Goal: Find specific fact: Find specific page/section

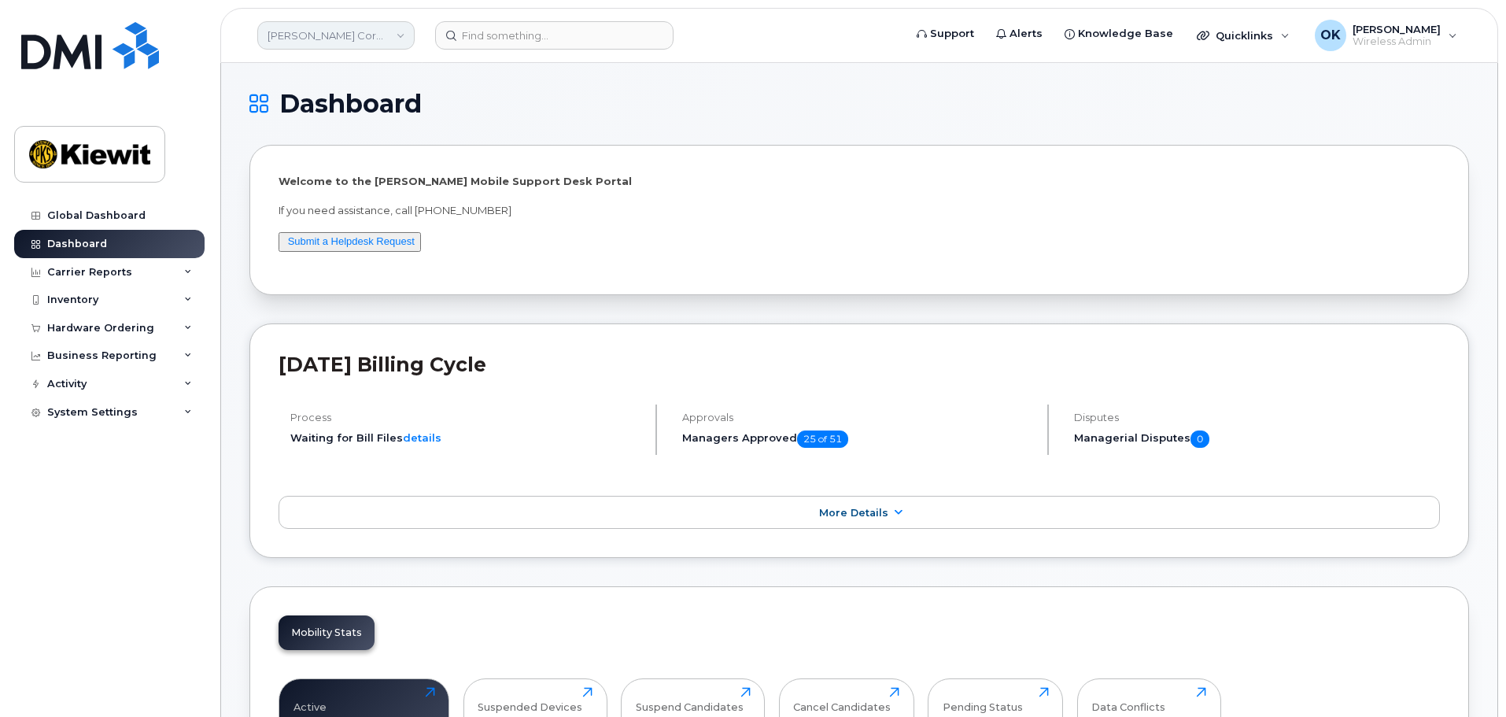
click at [371, 35] on link "[PERSON_NAME] Corporation" at bounding box center [335, 35] width 157 height 28
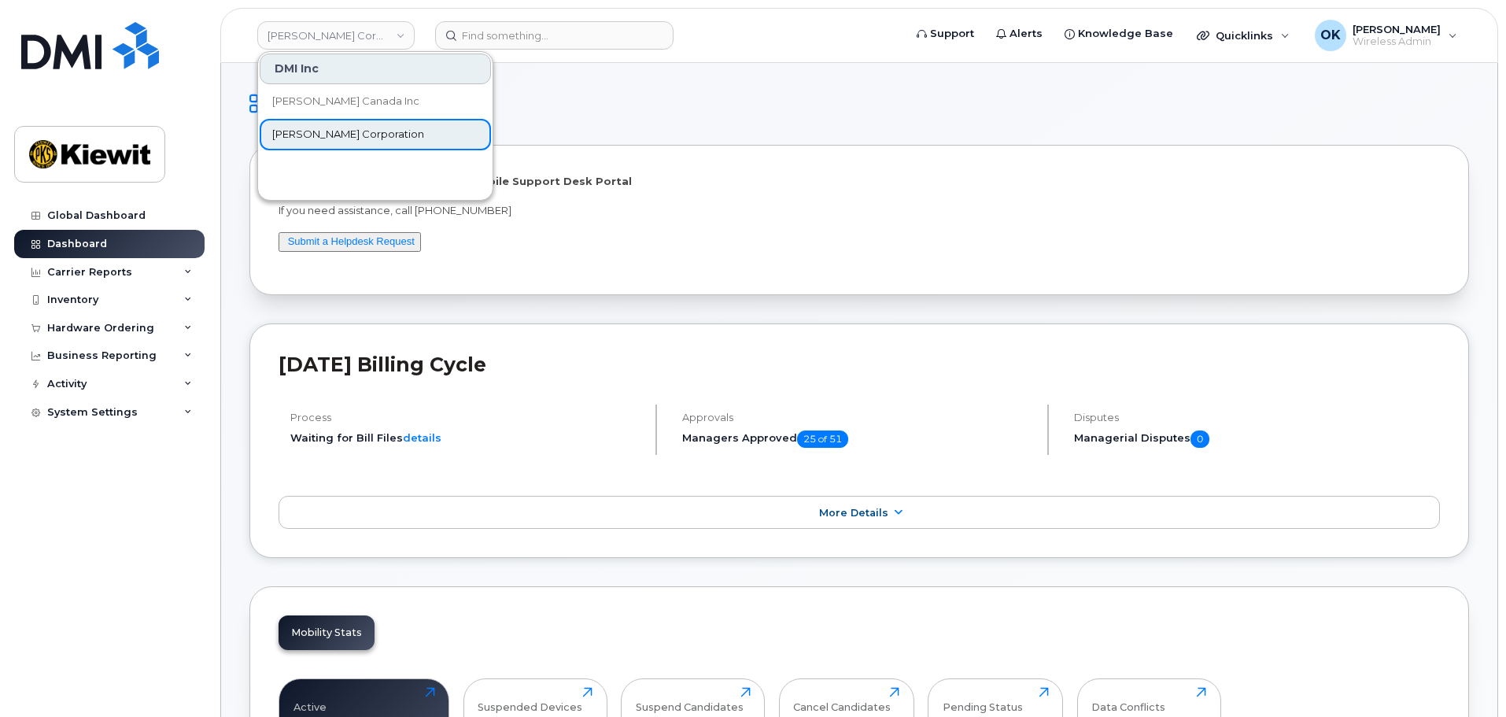
click at [375, 137] on link "[PERSON_NAME] Corporation" at bounding box center [375, 134] width 231 height 31
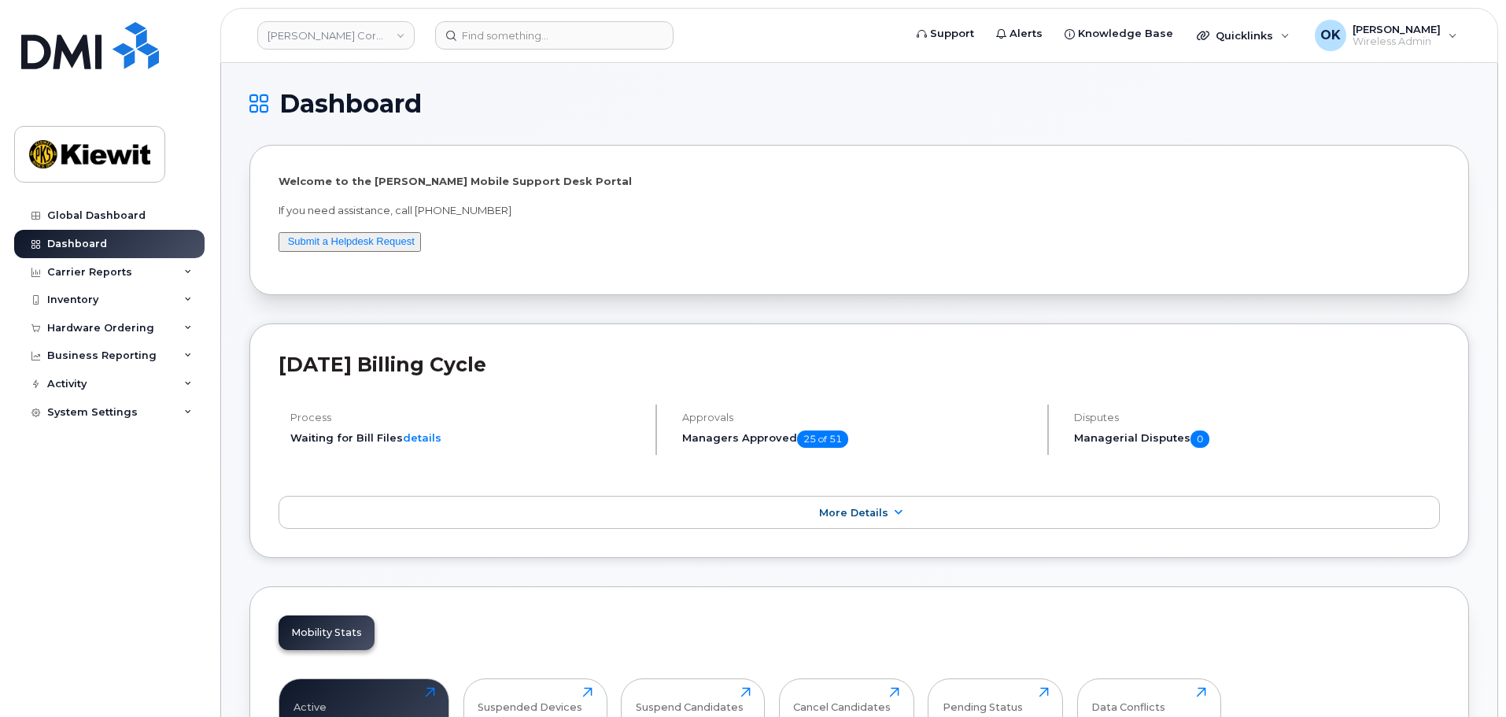
click at [480, 54] on header "Kiewit Corporation Support Alerts Knowledge Base Quicklinks Suspend / Cancel De…" at bounding box center [859, 35] width 1278 height 55
click at [485, 45] on input at bounding box center [554, 35] width 238 height 28
paste input "00447967"
type input "00447967"
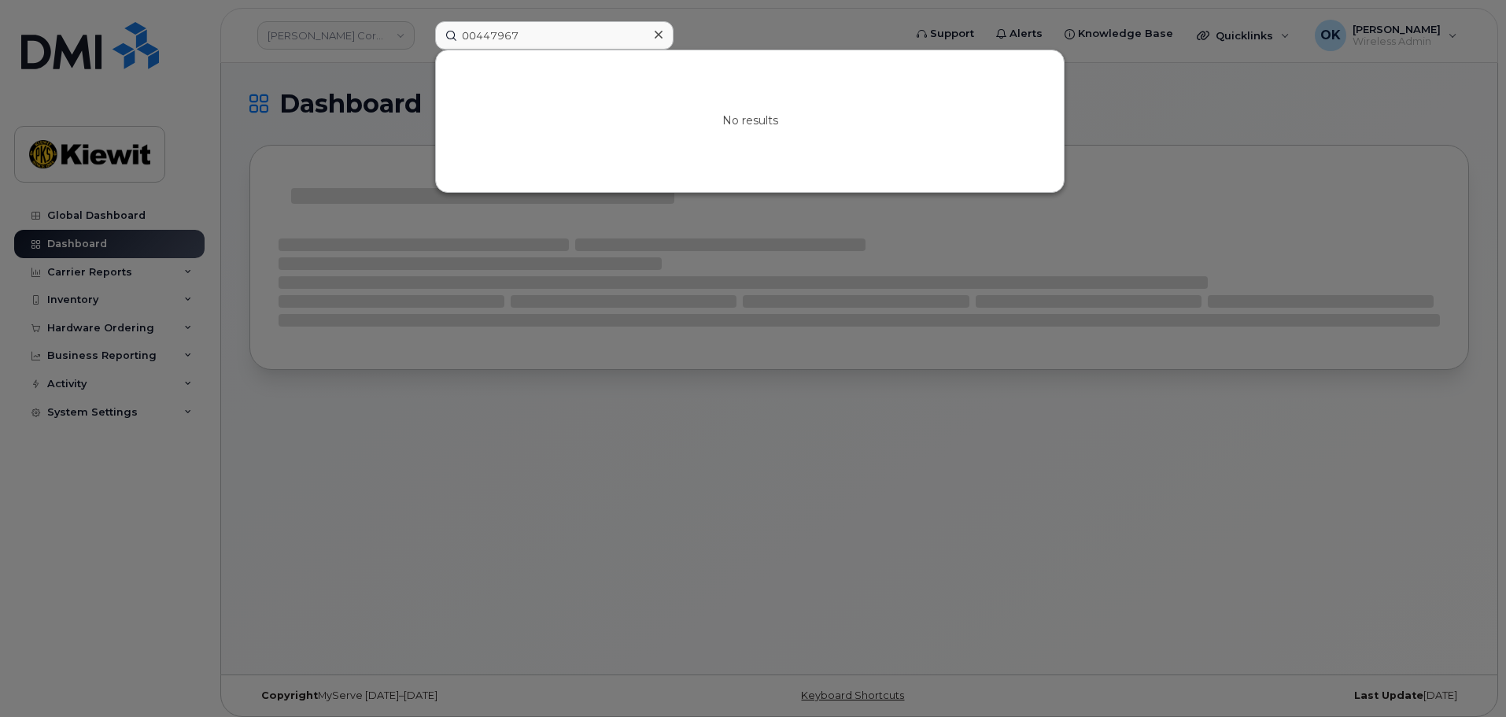
click at [477, 35] on input "00447967" at bounding box center [554, 35] width 238 height 28
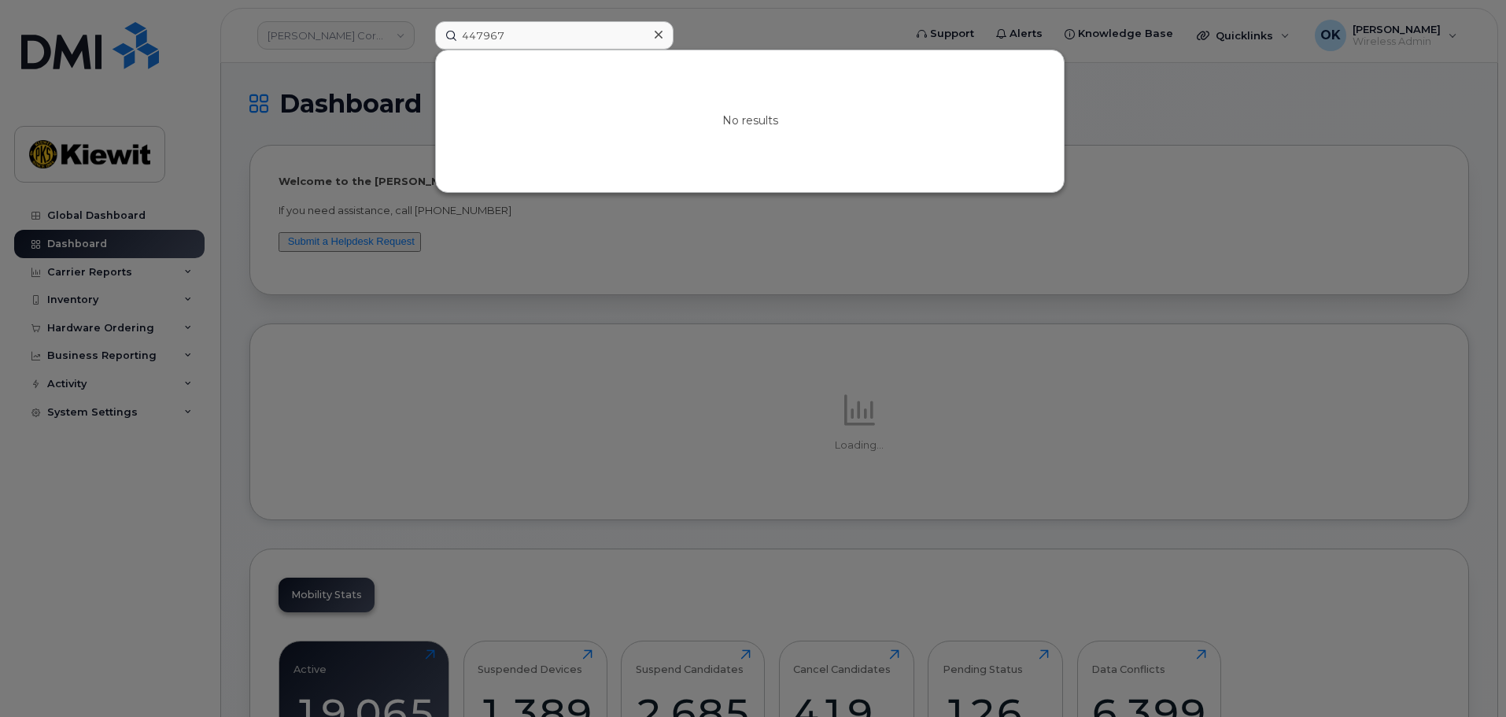
type input "447967"
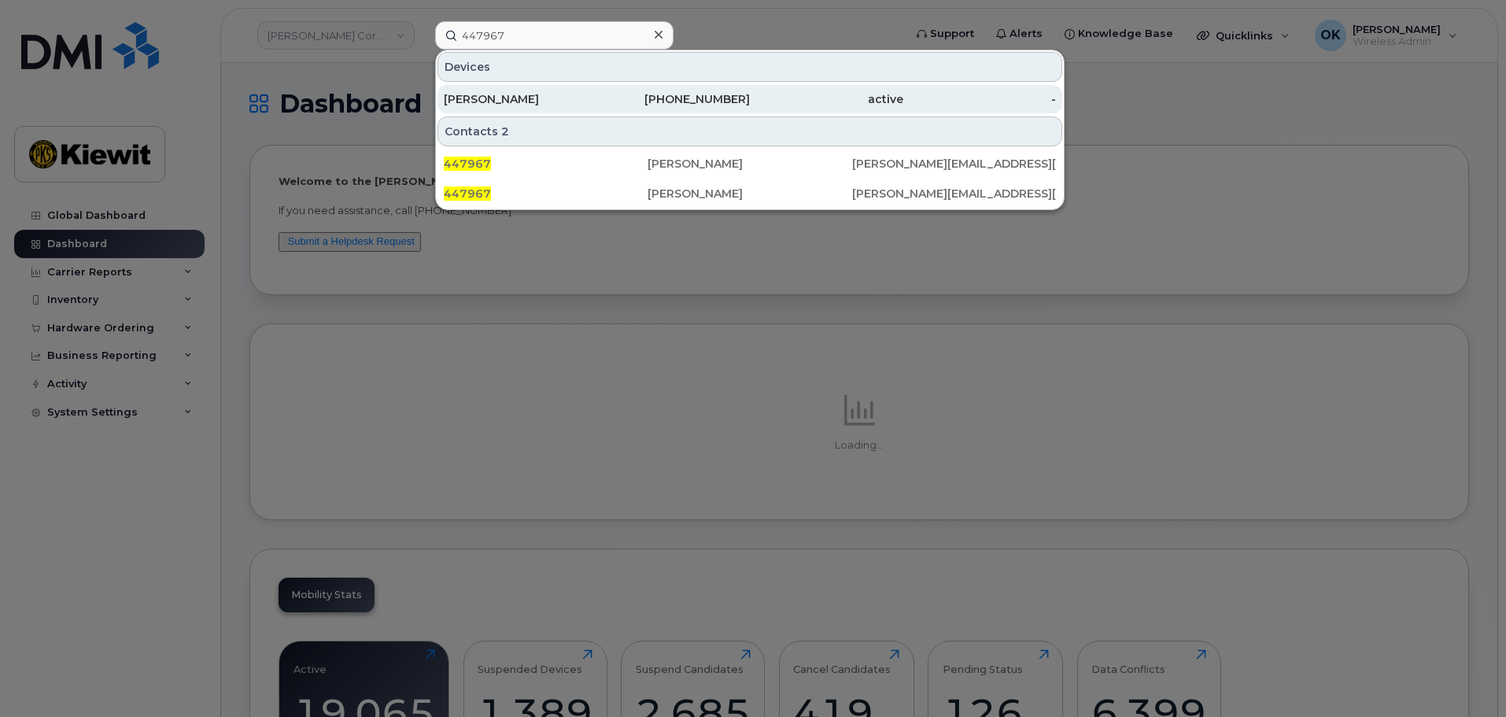
click at [762, 97] on div "active" at bounding box center [826, 99] width 153 height 16
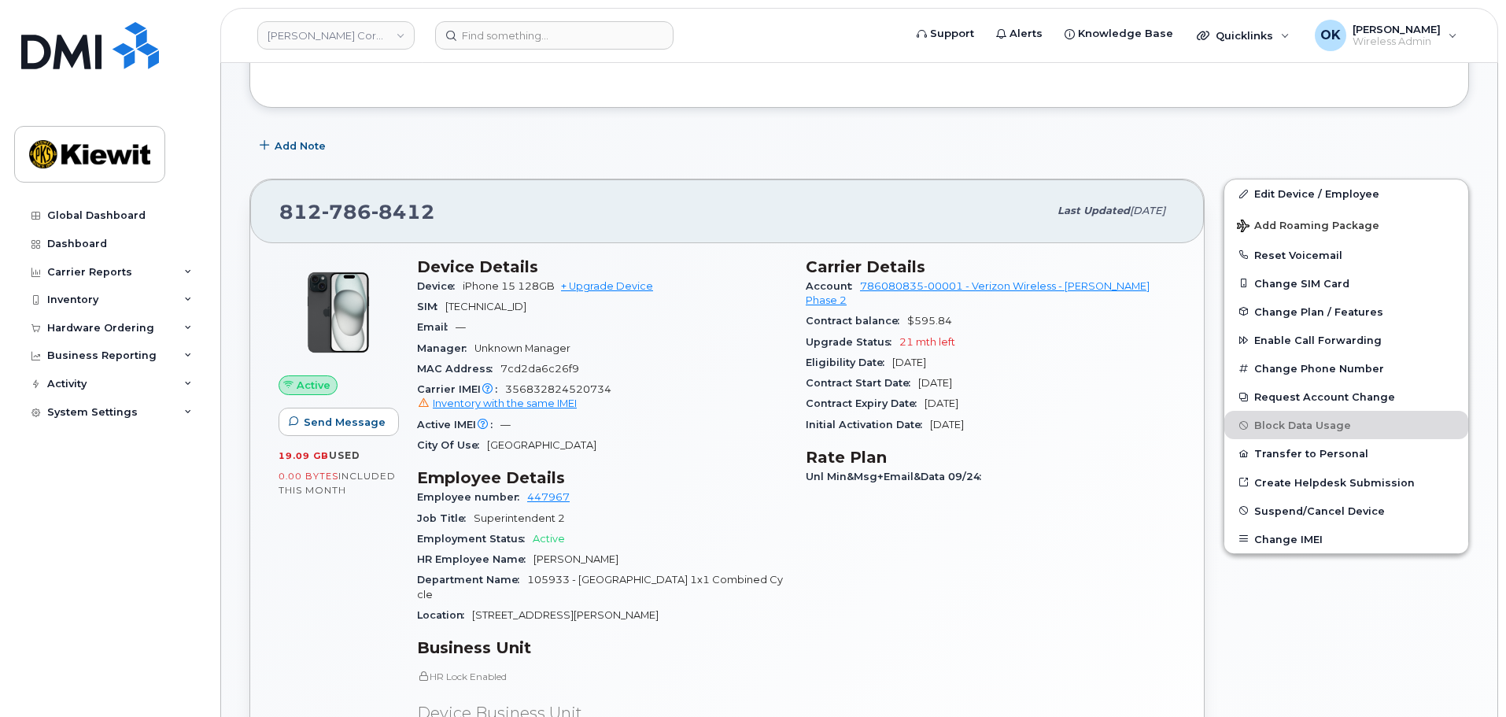
scroll to position [236, 0]
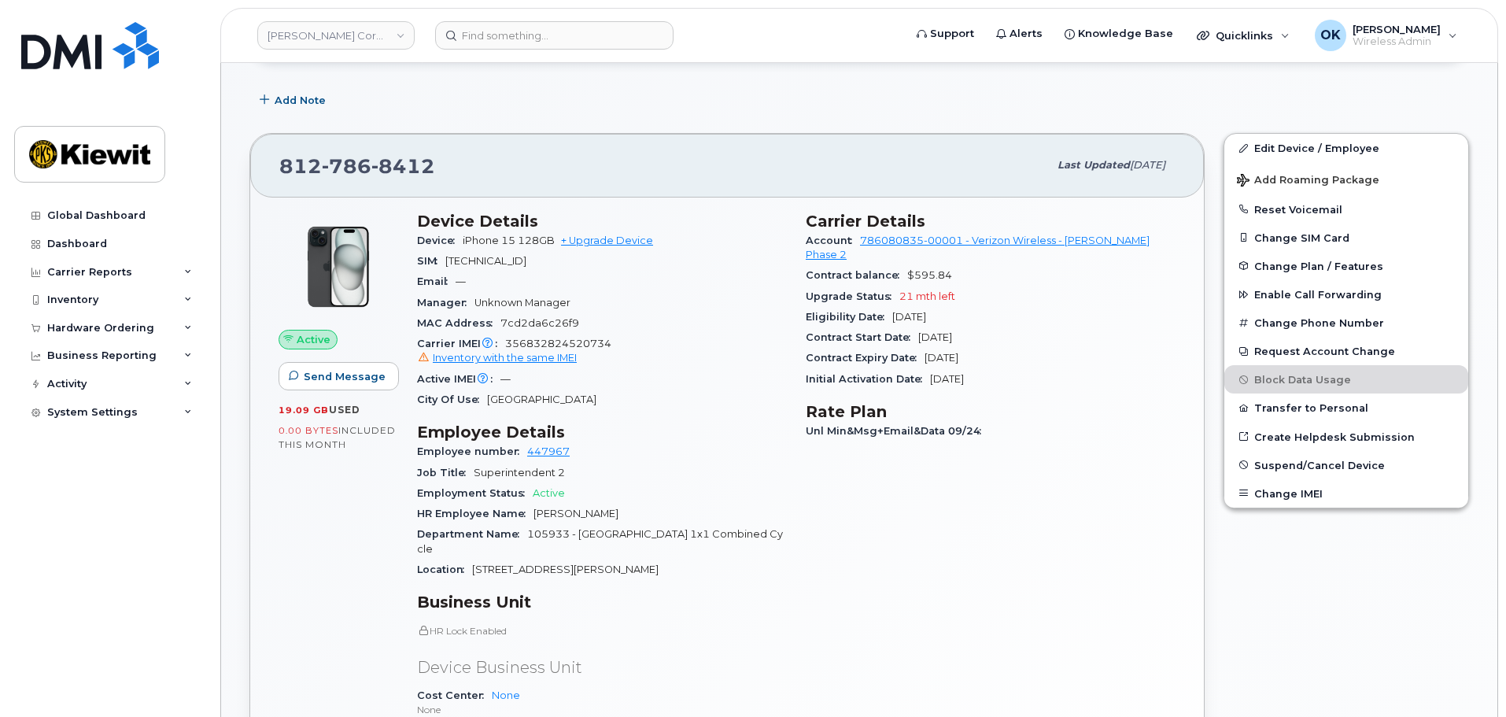
drag, startPoint x: 662, startPoint y: 392, endPoint x: 507, endPoint y: 263, distance: 201.0
click at [662, 391] on div "City Of Use New Albany" at bounding box center [602, 399] width 370 height 20
drag, startPoint x: 463, startPoint y: 240, endPoint x: 554, endPoint y: 249, distance: 91.7
click at [554, 249] on div "Device iPhone 15 128GB + Upgrade Device" at bounding box center [602, 240] width 370 height 20
copy span "iPhone 15 128GB"
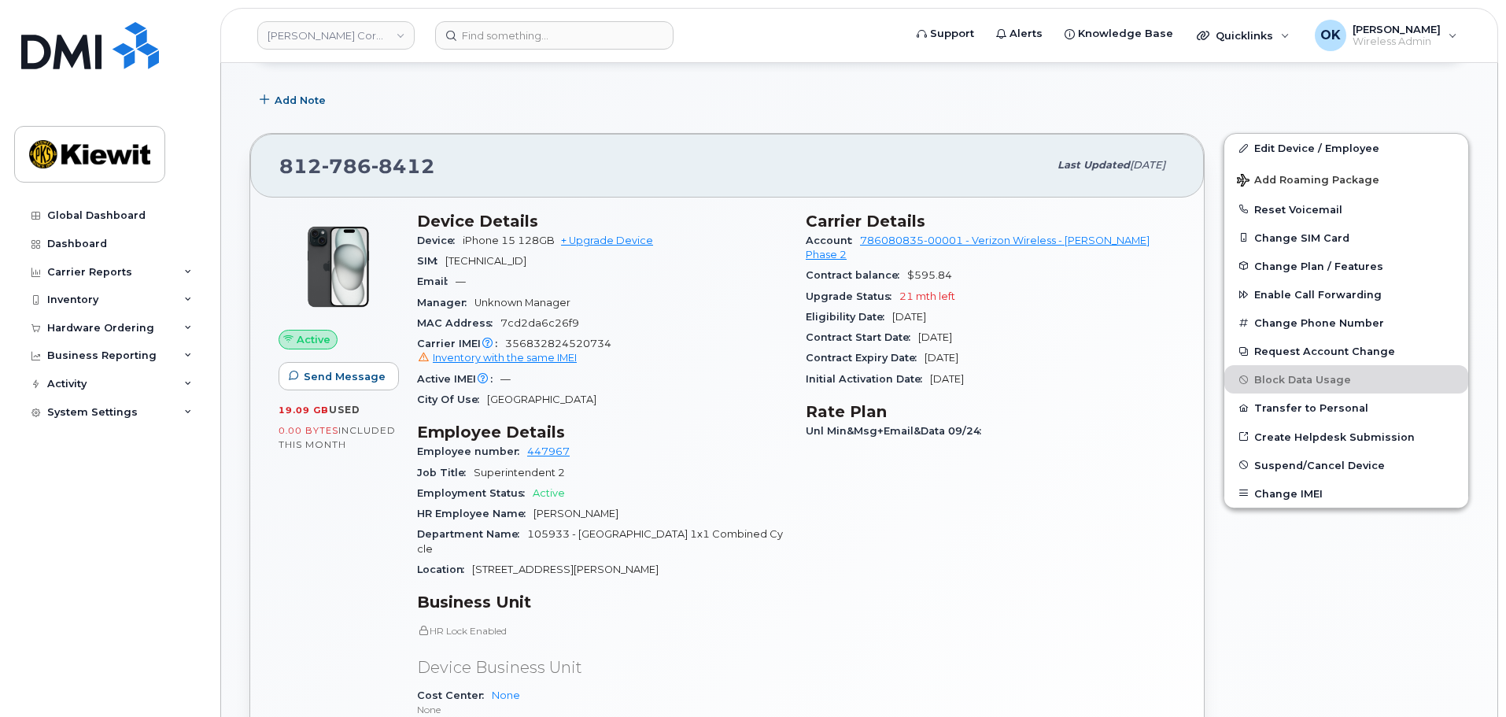
click at [633, 382] on section "Device Details Device iPhone 15 128GB + Upgrade Device SIM 89148000011984282853…" at bounding box center [602, 311] width 370 height 199
drag, startPoint x: 676, startPoint y: 314, endPoint x: 619, endPoint y: 271, distance: 71.3
click at [671, 309] on section "Device Details Device iPhone 15 128GB + Upgrade Device SIM 89148000011984282853…" at bounding box center [602, 311] width 370 height 199
drag, startPoint x: 450, startPoint y: 171, endPoint x: 281, endPoint y: 176, distance: 169.2
click at [281, 176] on div "812 786 8412" at bounding box center [663, 165] width 769 height 33
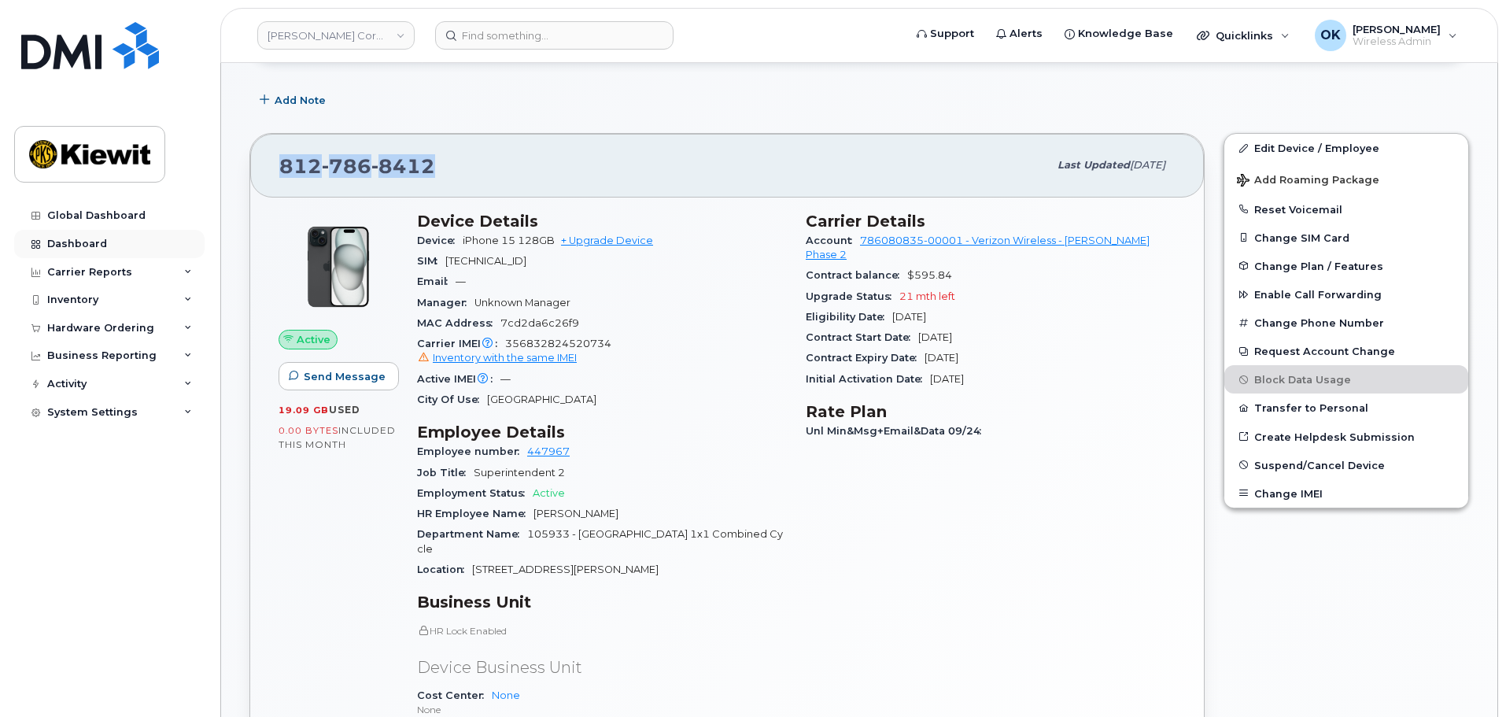
copy span "812 786 8412"
